Goal: Information Seeking & Learning: Learn about a topic

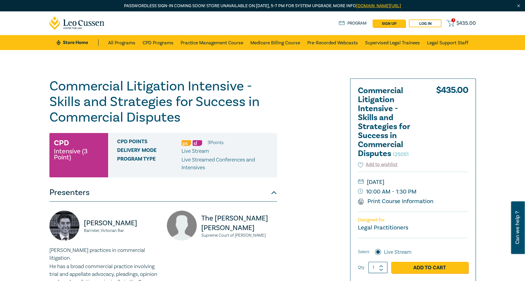
drag, startPoint x: 14, startPoint y: 103, endPoint x: 77, endPoint y: 122, distance: 65.8
click at [14, 103] on div "Commercial Litigation Intensive - Skills and Strategies for Success in Commerci…" at bounding box center [262, 254] width 525 height 409
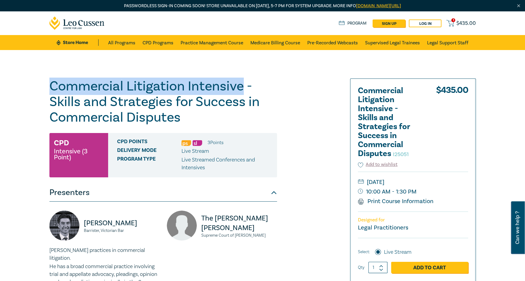
drag, startPoint x: 241, startPoint y: 86, endPoint x: 45, endPoint y: 86, distance: 195.9
click at [45, 86] on div "Commercial Litigation Intensive - Skills and Strategies for Success in Commerci…" at bounding box center [262, 254] width 525 height 409
copy h1 "Commercial Litigation Intensive"
click at [20, 80] on div "Commercial Litigation Intensive - Skills and Strategies for Success in Commerci…" at bounding box center [262, 254] width 525 height 409
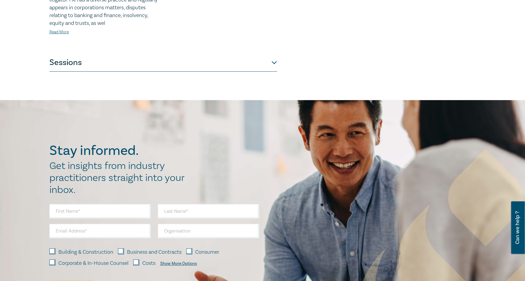
click at [94, 62] on button "Sessions" at bounding box center [163, 63] width 228 height 18
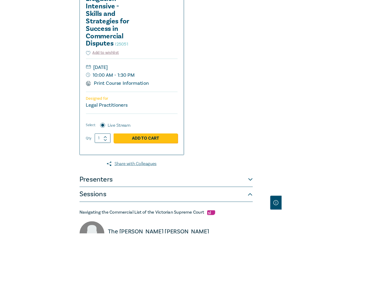
scroll to position [209, 0]
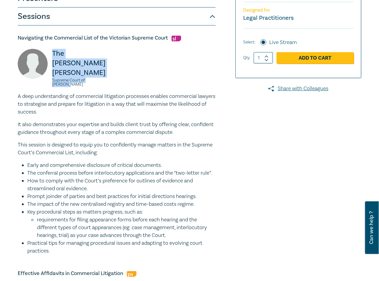
drag, startPoint x: 88, startPoint y: 71, endPoint x: 51, endPoint y: 58, distance: 39.7
click at [51, 58] on div "The [PERSON_NAME] [PERSON_NAME] Supreme Court of Victoria" at bounding box center [65, 71] width 95 height 44
copy div "The [PERSON_NAME] [PERSON_NAME] Supreme Court of Victoria"
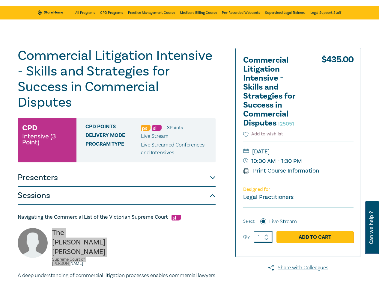
scroll to position [29, 0]
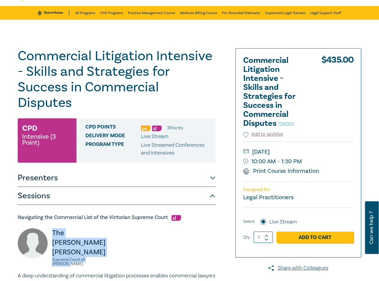
click at [101, 258] on small "Supreme Court of [PERSON_NAME]" at bounding box center [82, 262] width 61 height 8
drag, startPoint x: 101, startPoint y: 252, endPoint x: 52, endPoint y: 234, distance: 52.0
click at [52, 234] on div "The [PERSON_NAME] [PERSON_NAME] Supreme Court of Victoria" at bounding box center [65, 250] width 95 height 44
copy div "The [PERSON_NAME] [PERSON_NAME] Supreme Court of Victoria"
